Goal: Information Seeking & Learning: Learn about a topic

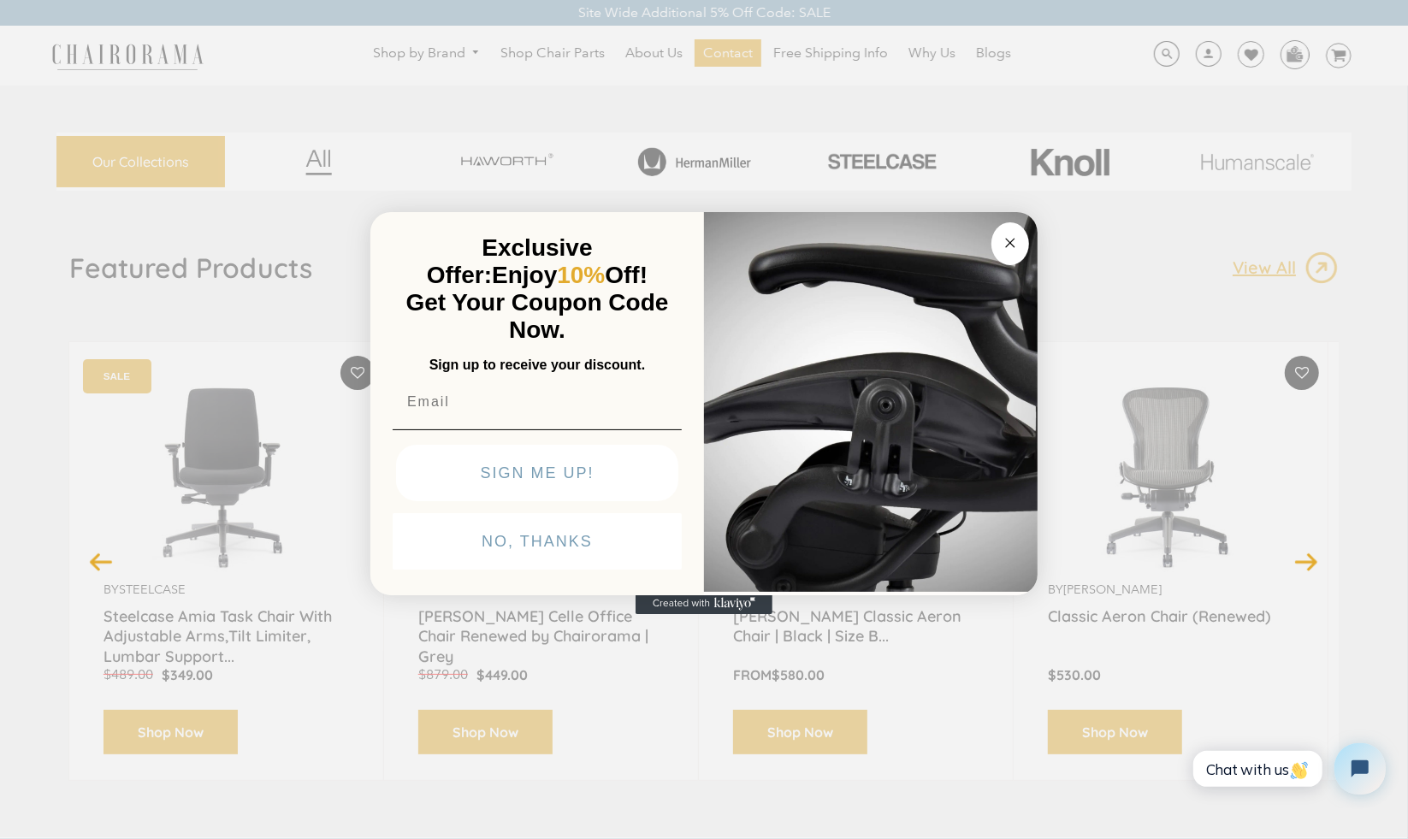
click at [164, 111] on div "Close dialog Exclusive Offer: Enjoy 10% Off! Get Your Coupon Code Now. Sign up …" at bounding box center [704, 417] width 1408 height 839
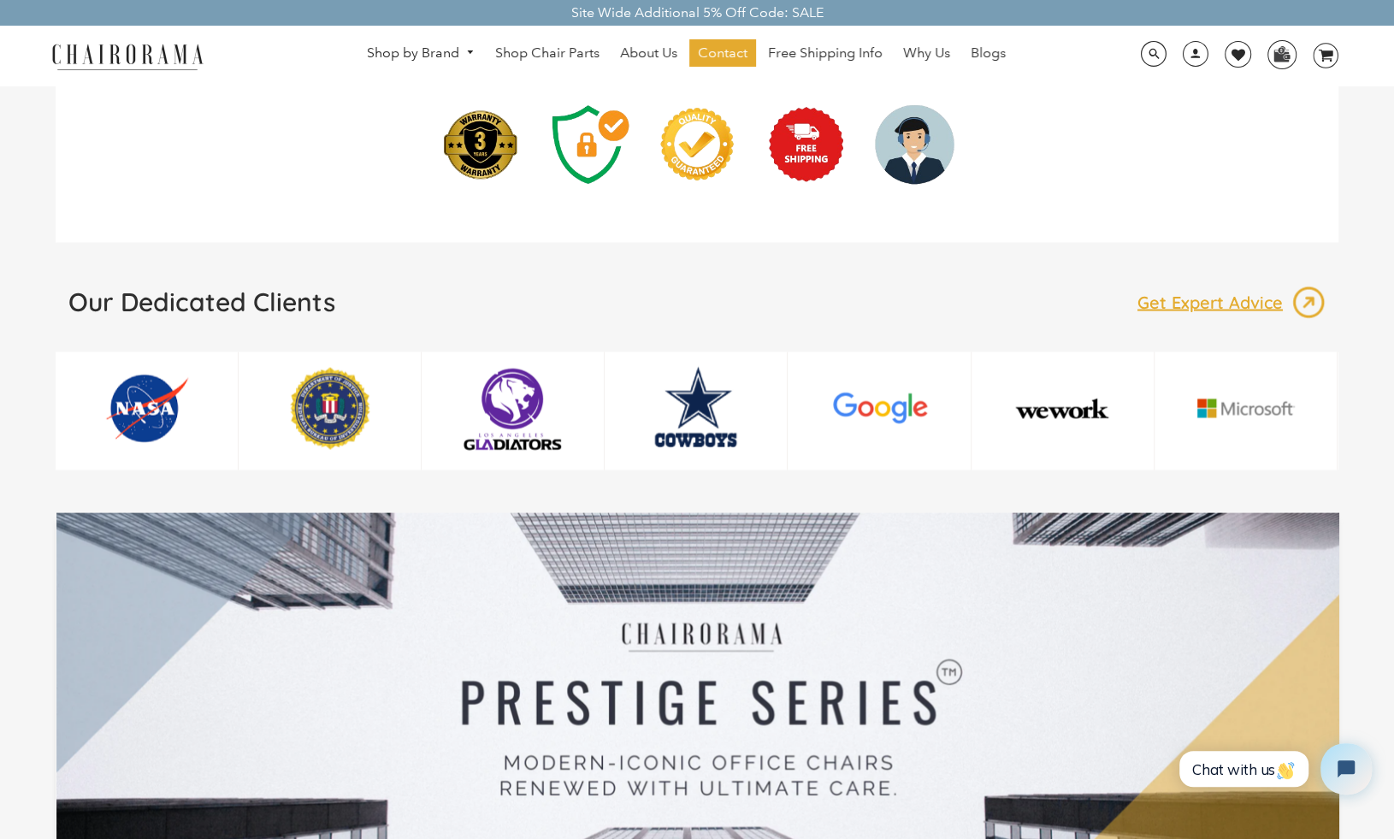
scroll to position [2480, 0]
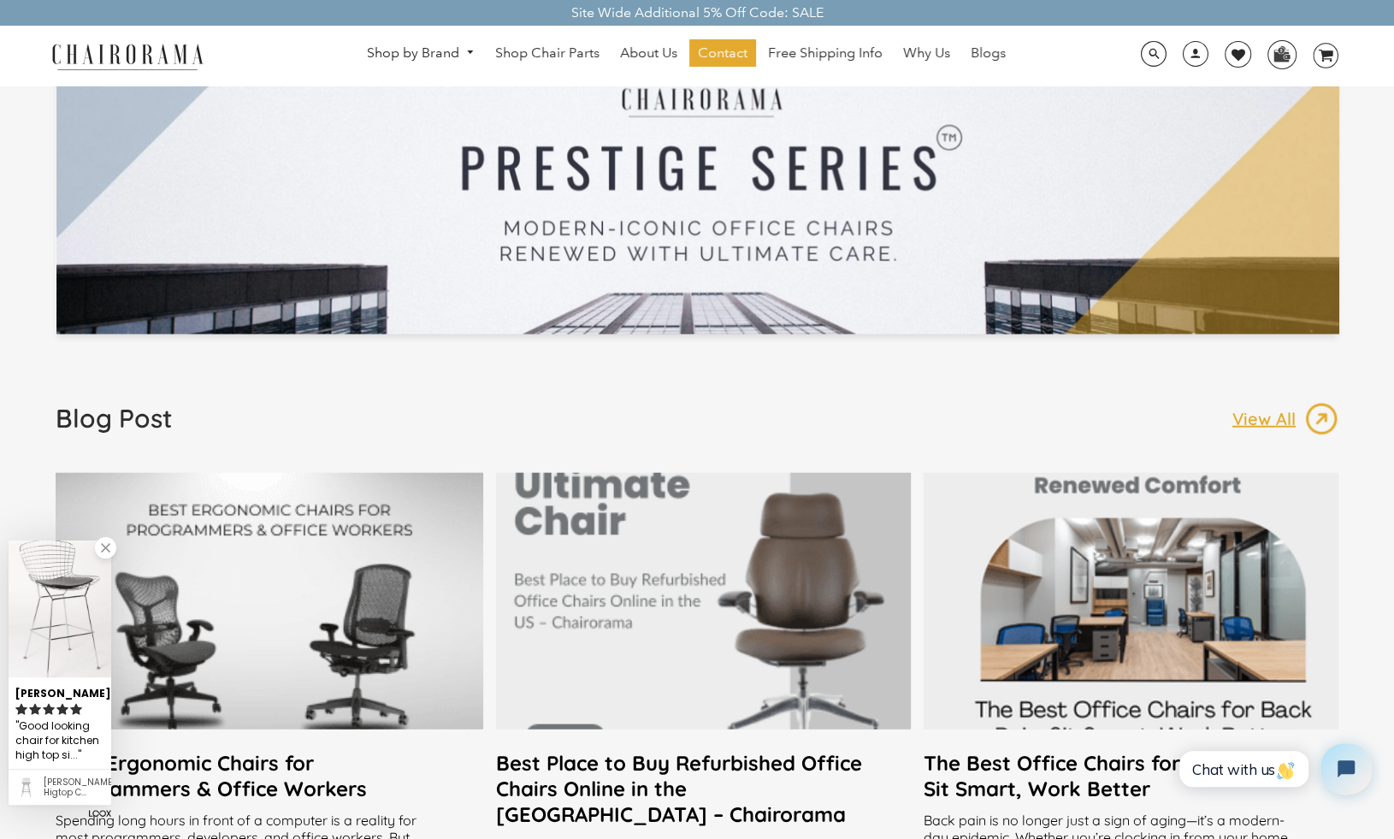
click at [164, 111] on div at bounding box center [697, 157] width 1283 height 357
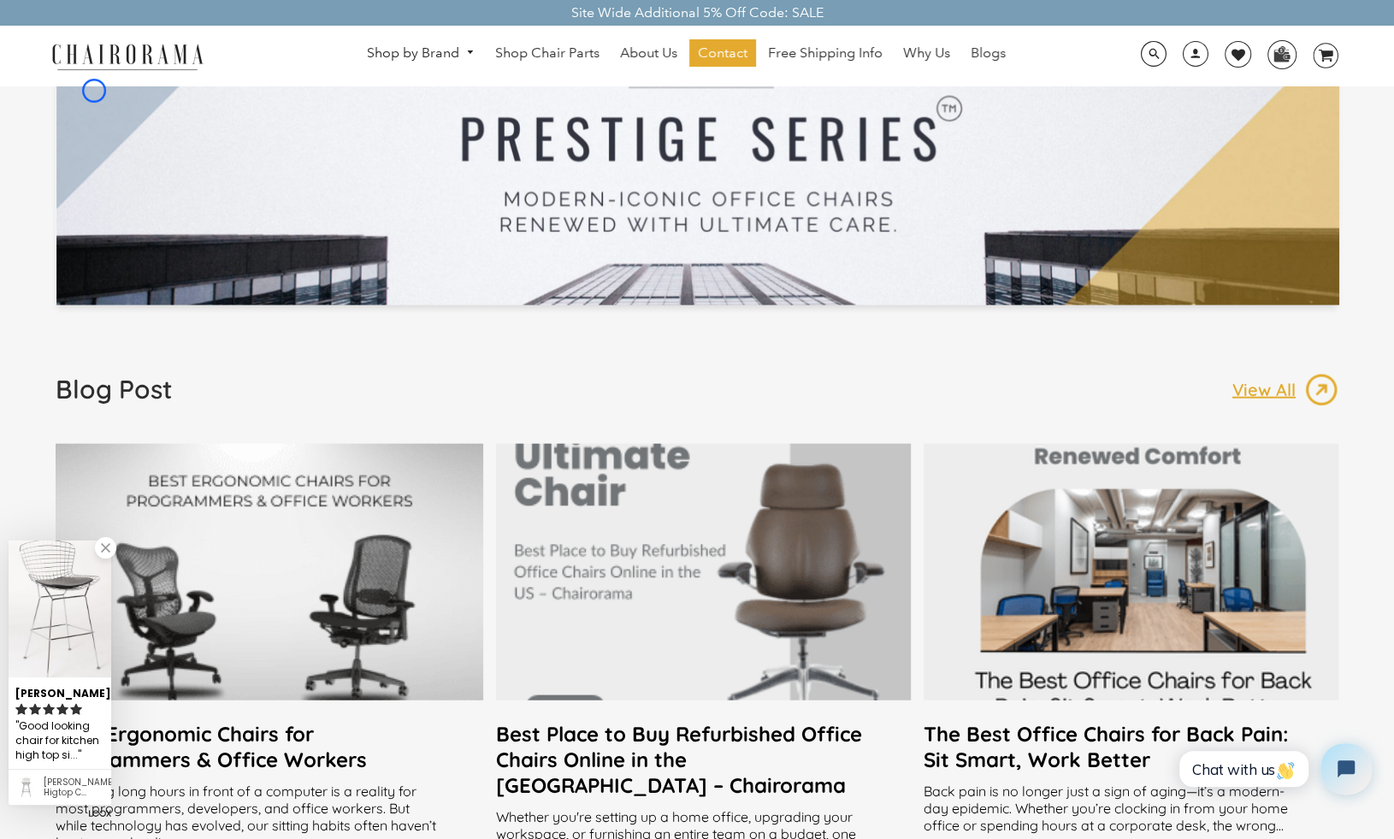
click at [94, 91] on div at bounding box center [697, 128] width 1283 height 357
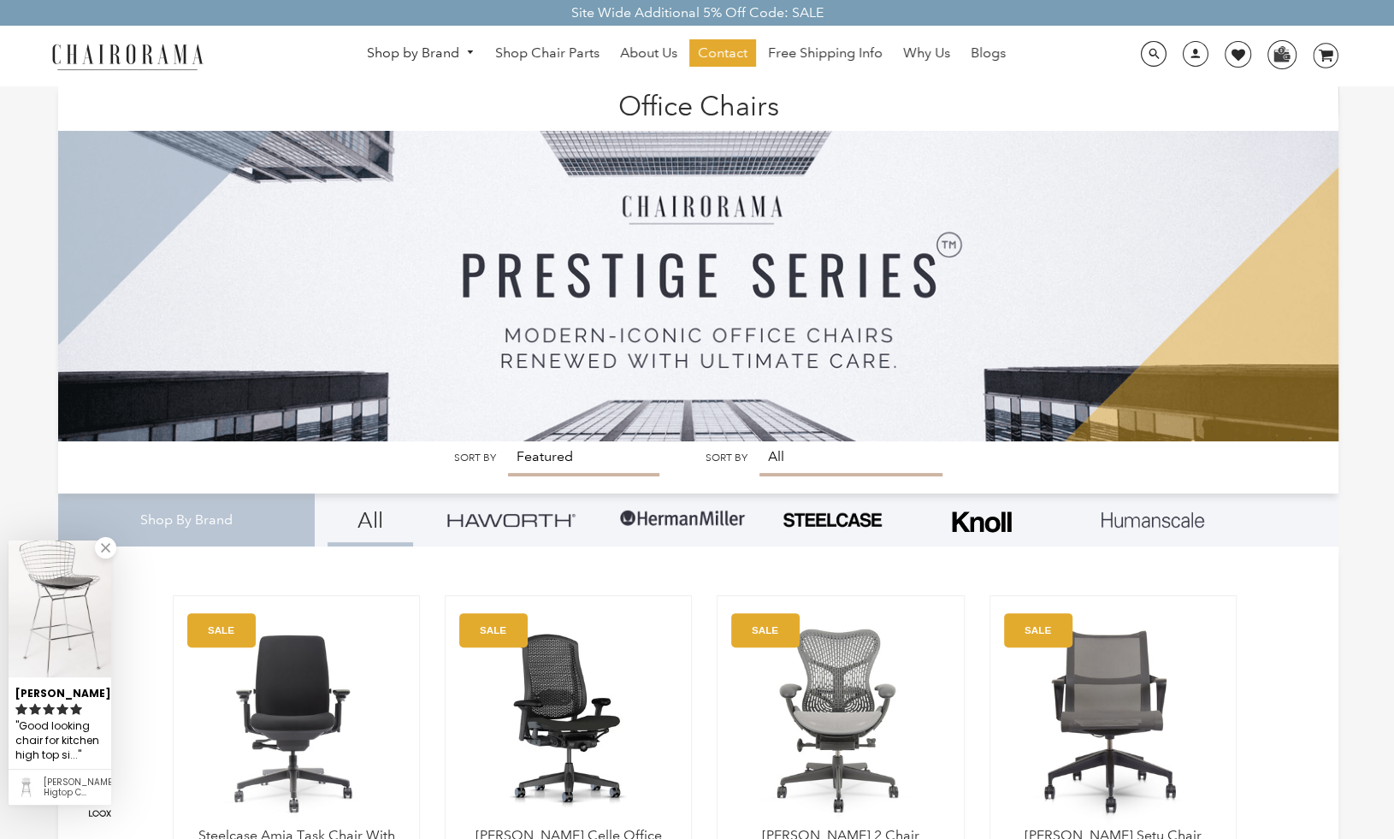
click at [113, 126] on header "Office Chairs" at bounding box center [698, 108] width 1280 height 45
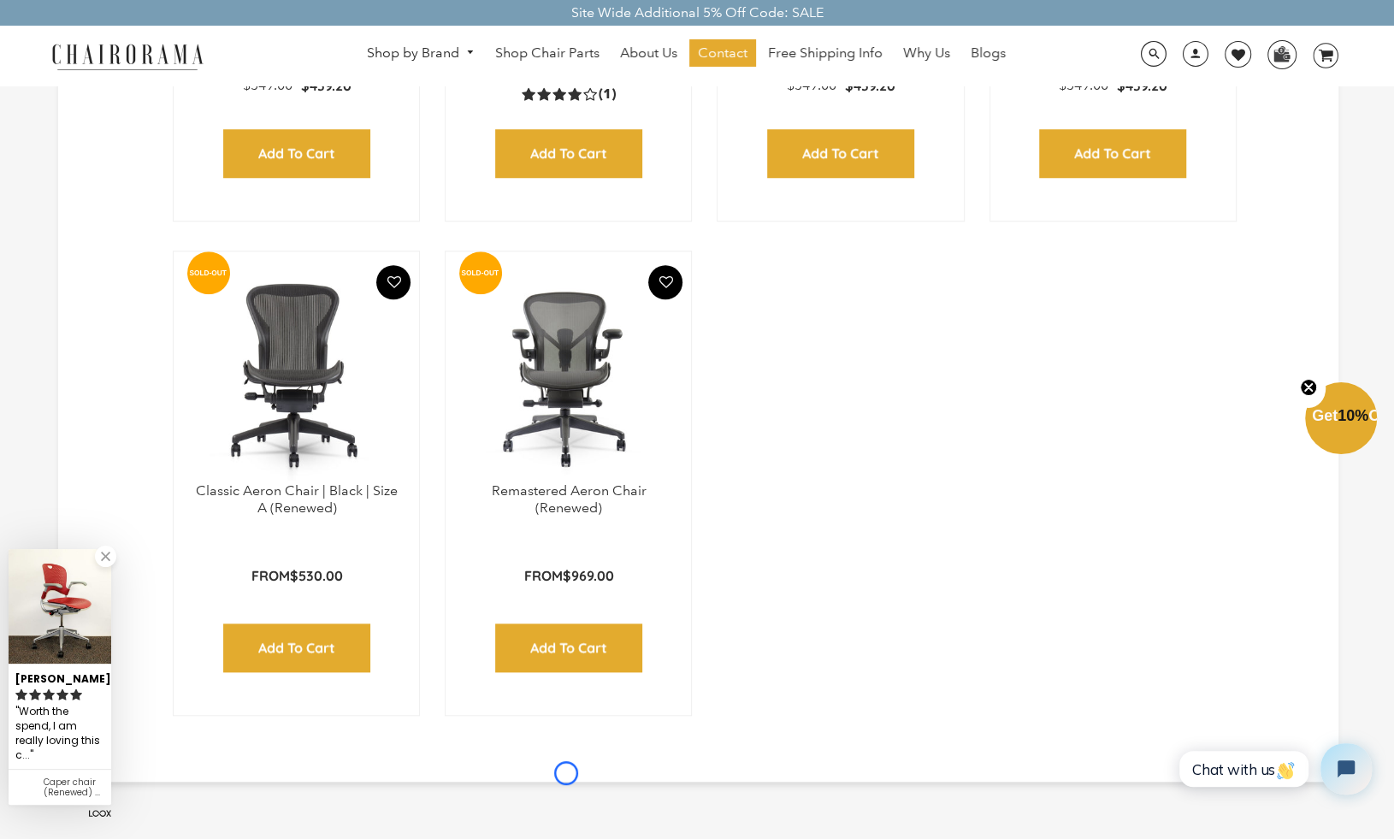
scroll to position [5874, 0]
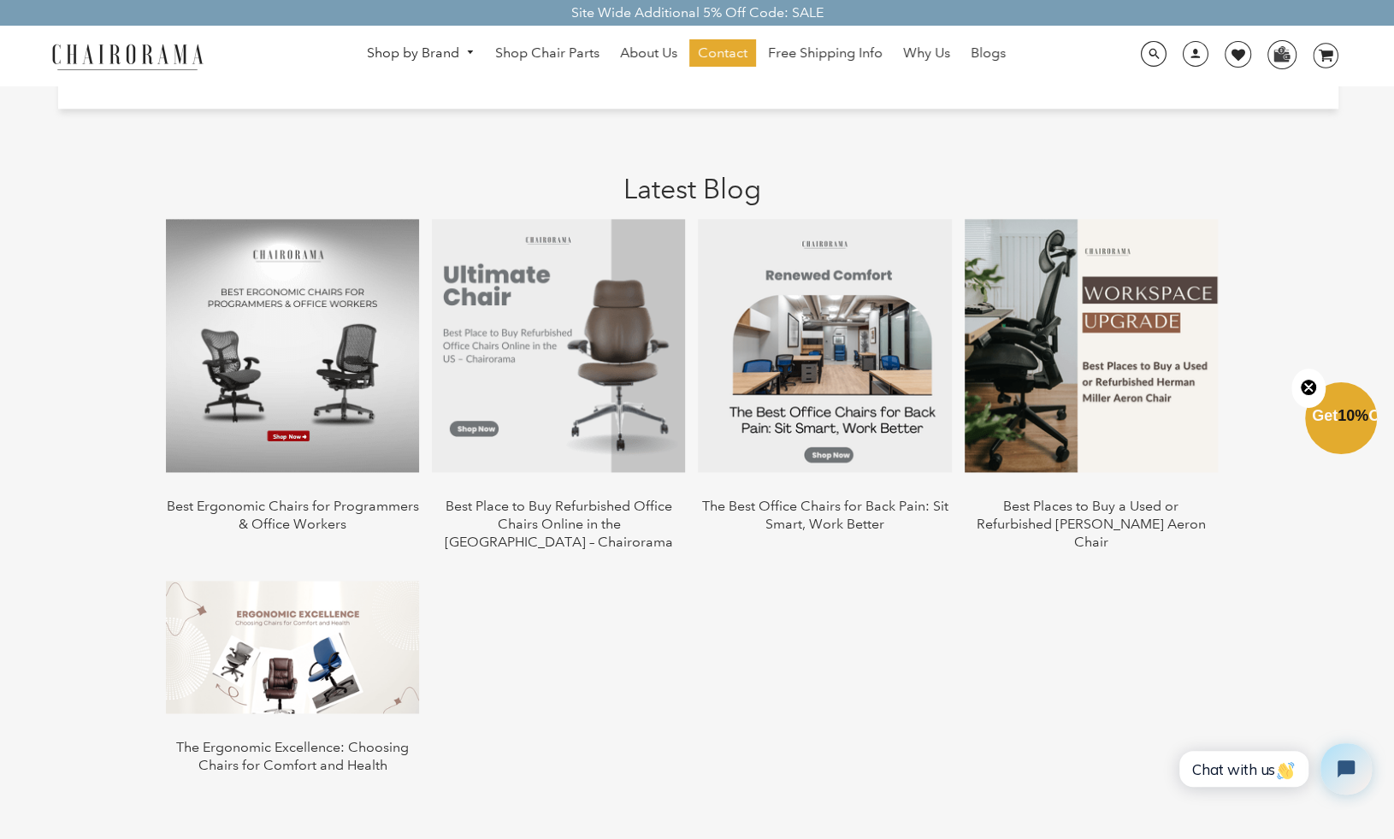
click at [113, 151] on h1 "Latest Blog" at bounding box center [691, 178] width 1267 height 54
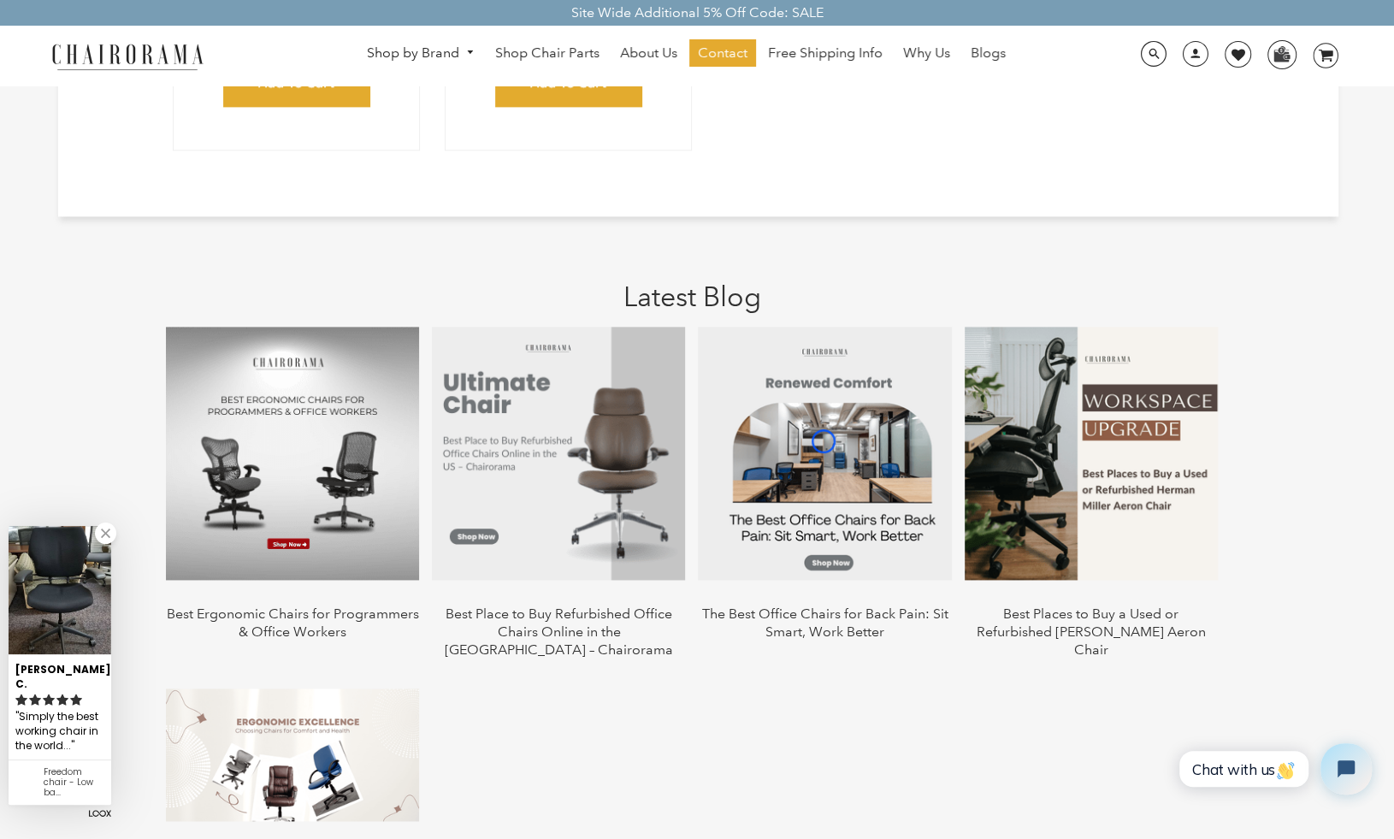
click at [824, 441] on img at bounding box center [824, 453] width 253 height 253
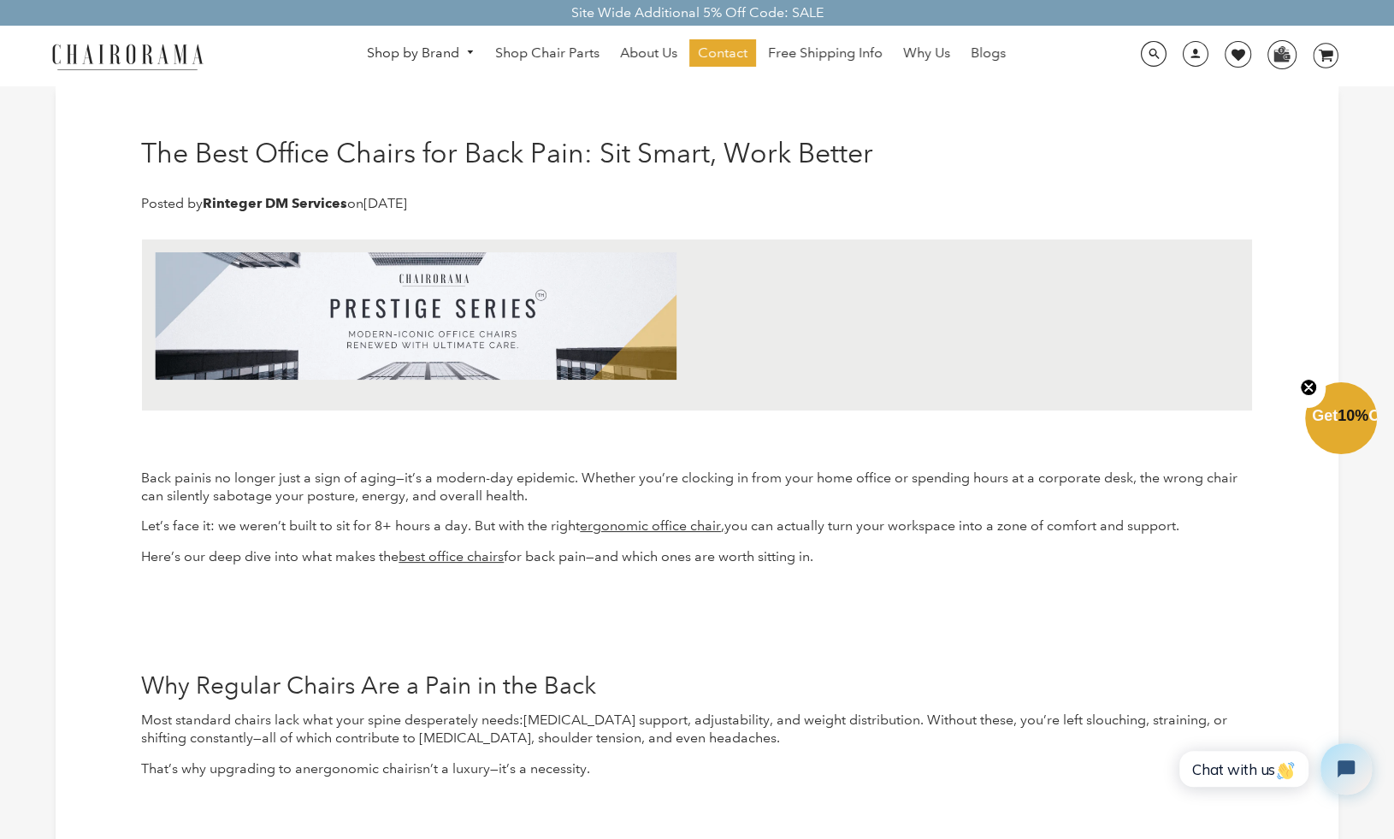
click at [824, 441] on p at bounding box center [697, 448] width 1112 height 18
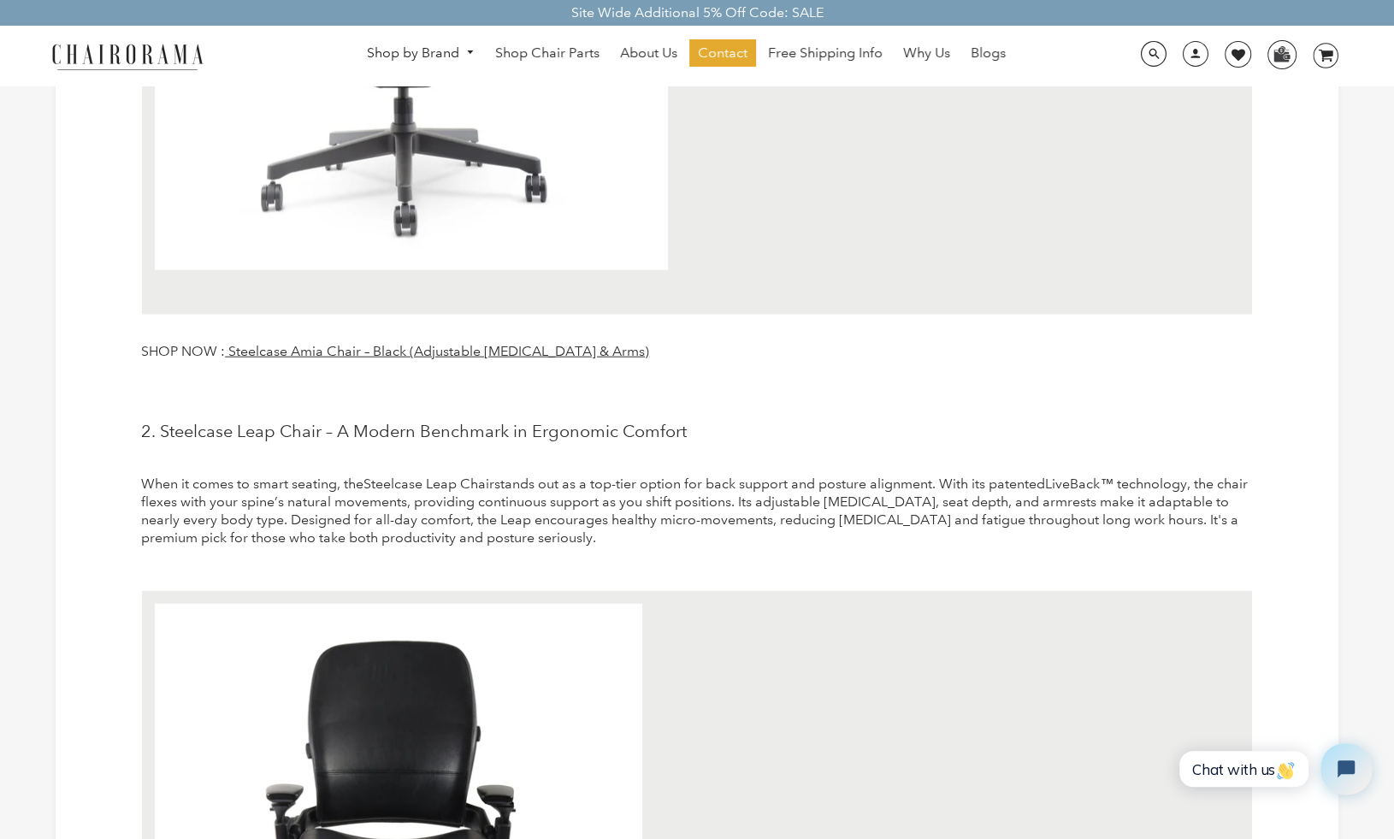
scroll to position [3195, 0]
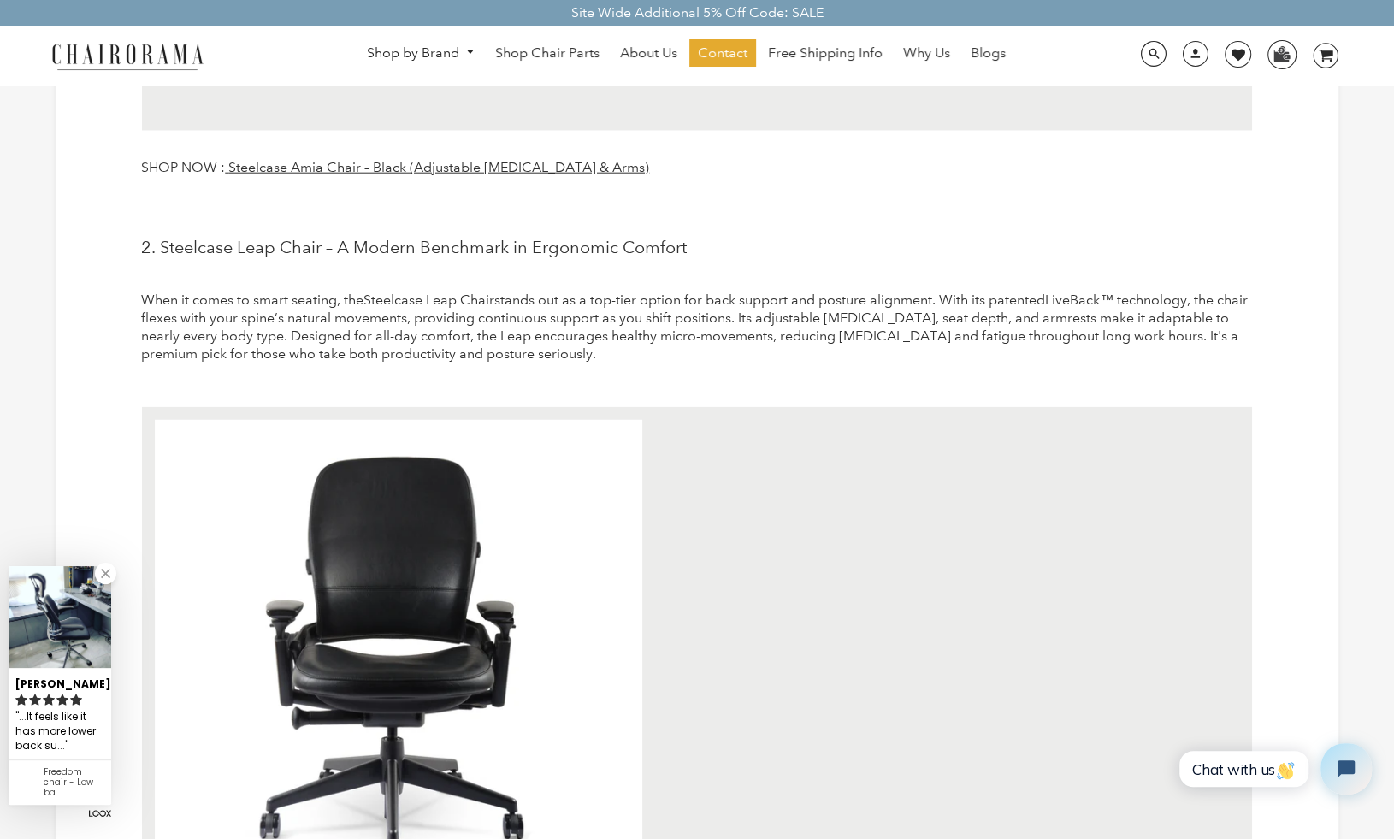
click at [642, 838] on html "Site Wide Additional 5% Off Code: SALE Site Wide Additional 5% Off Code: SALE S…" at bounding box center [697, 64] width 1394 height 6519
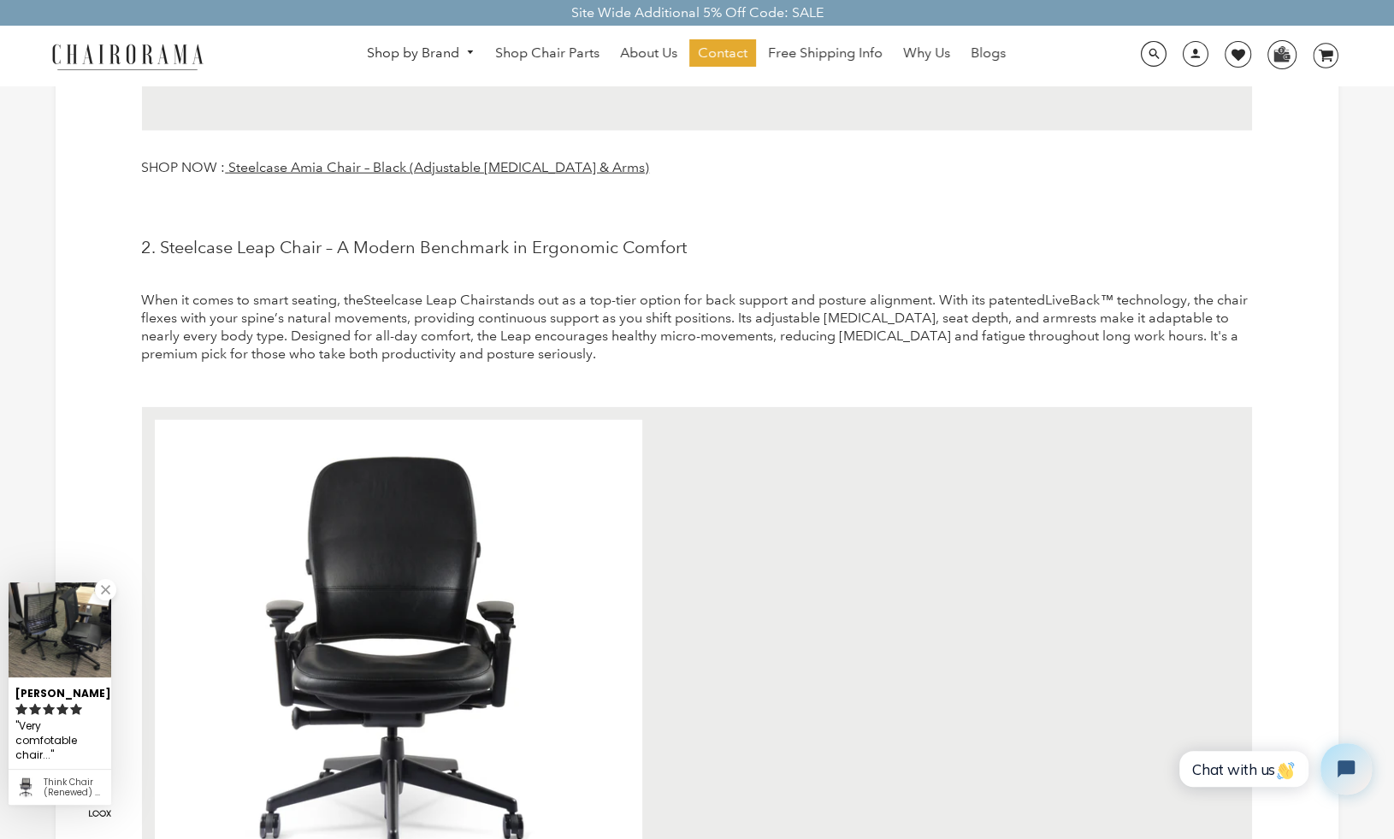
click at [642, 838] on html "Site Wide Additional 5% Off Code: SALE Site Wide Additional 5% Off Code: SALE S…" at bounding box center [697, 64] width 1394 height 6519
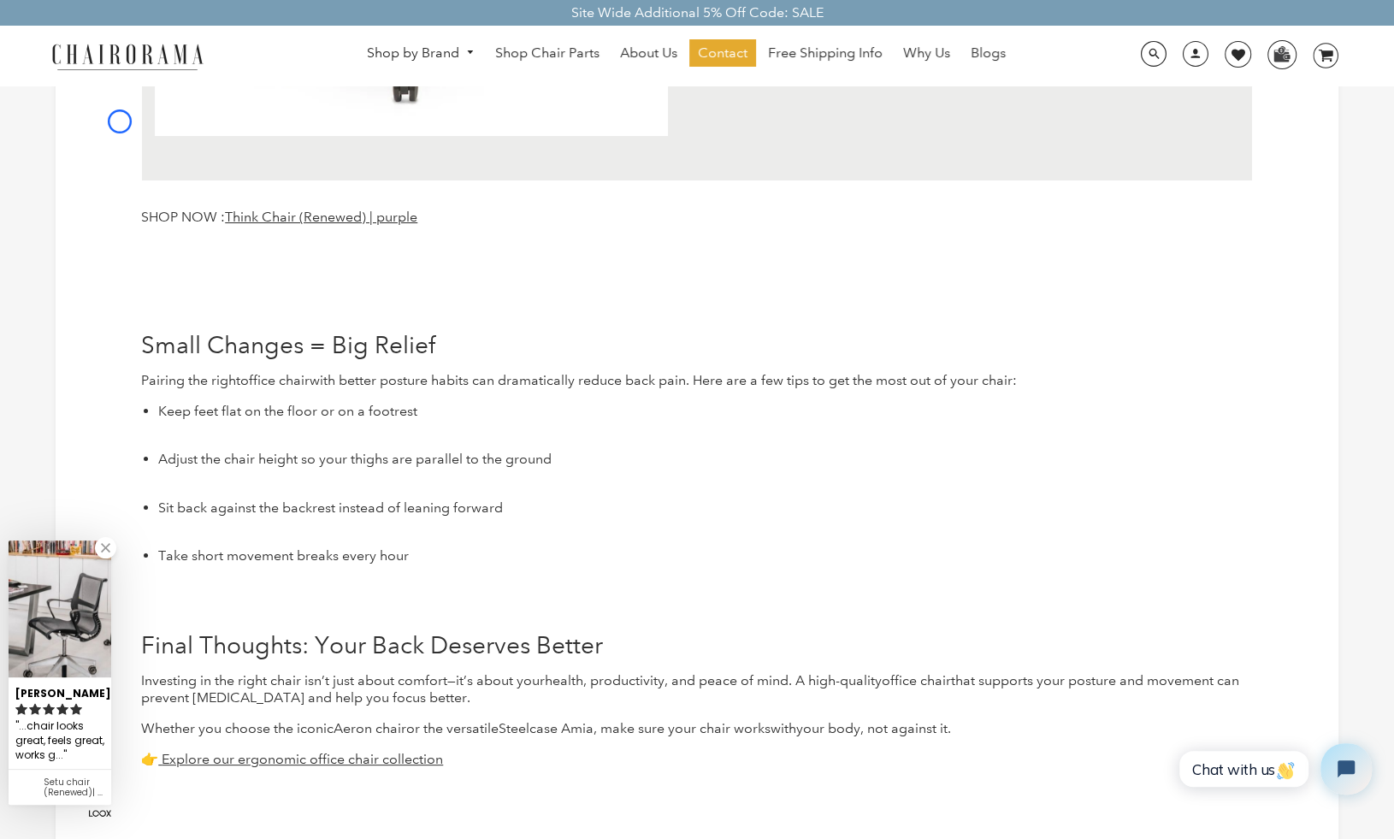
scroll to position [4828, 0]
